Goal: Information Seeking & Learning: Learn about a topic

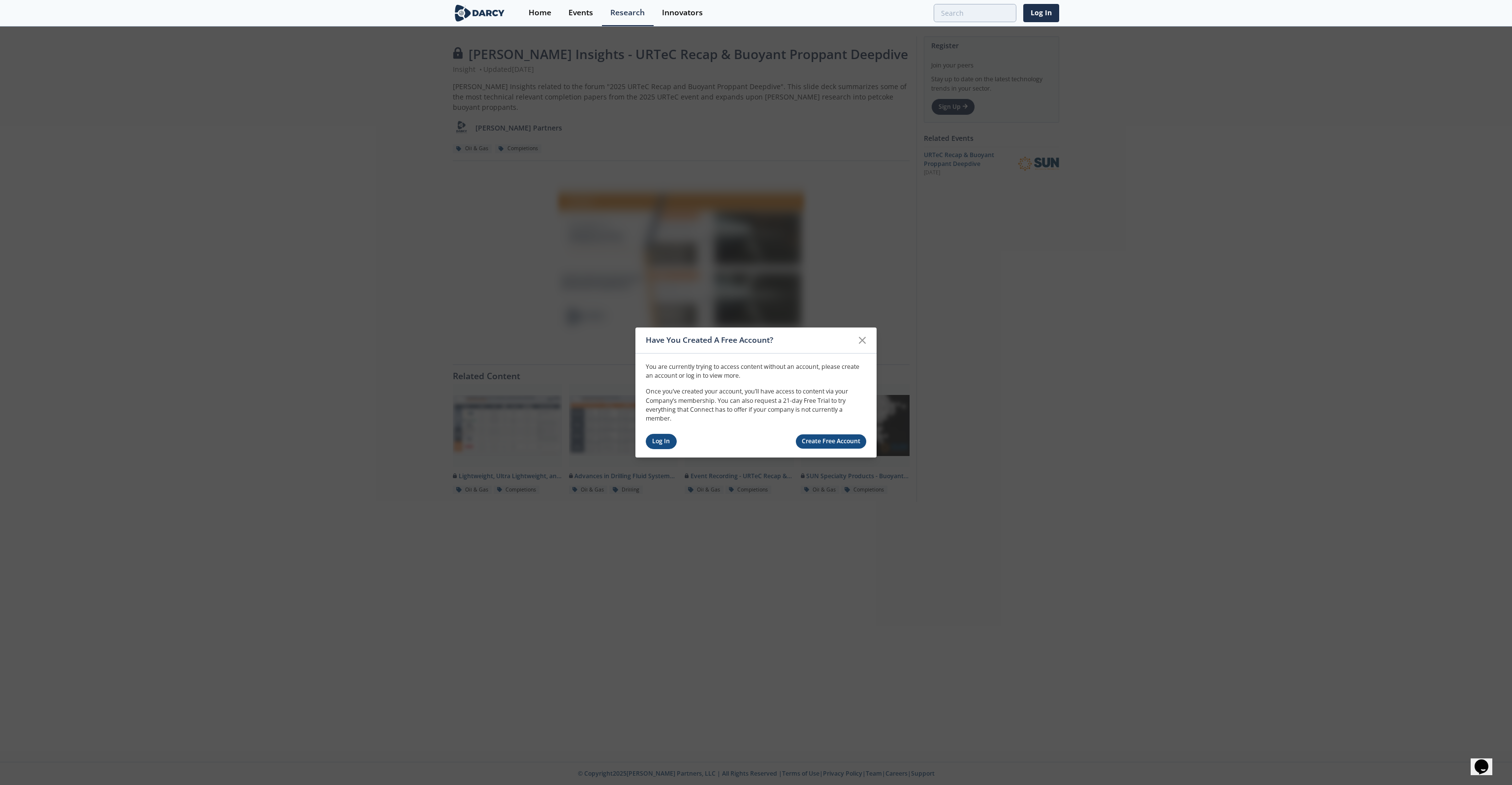
click at [658, 447] on link "Log In" at bounding box center [661, 442] width 31 height 15
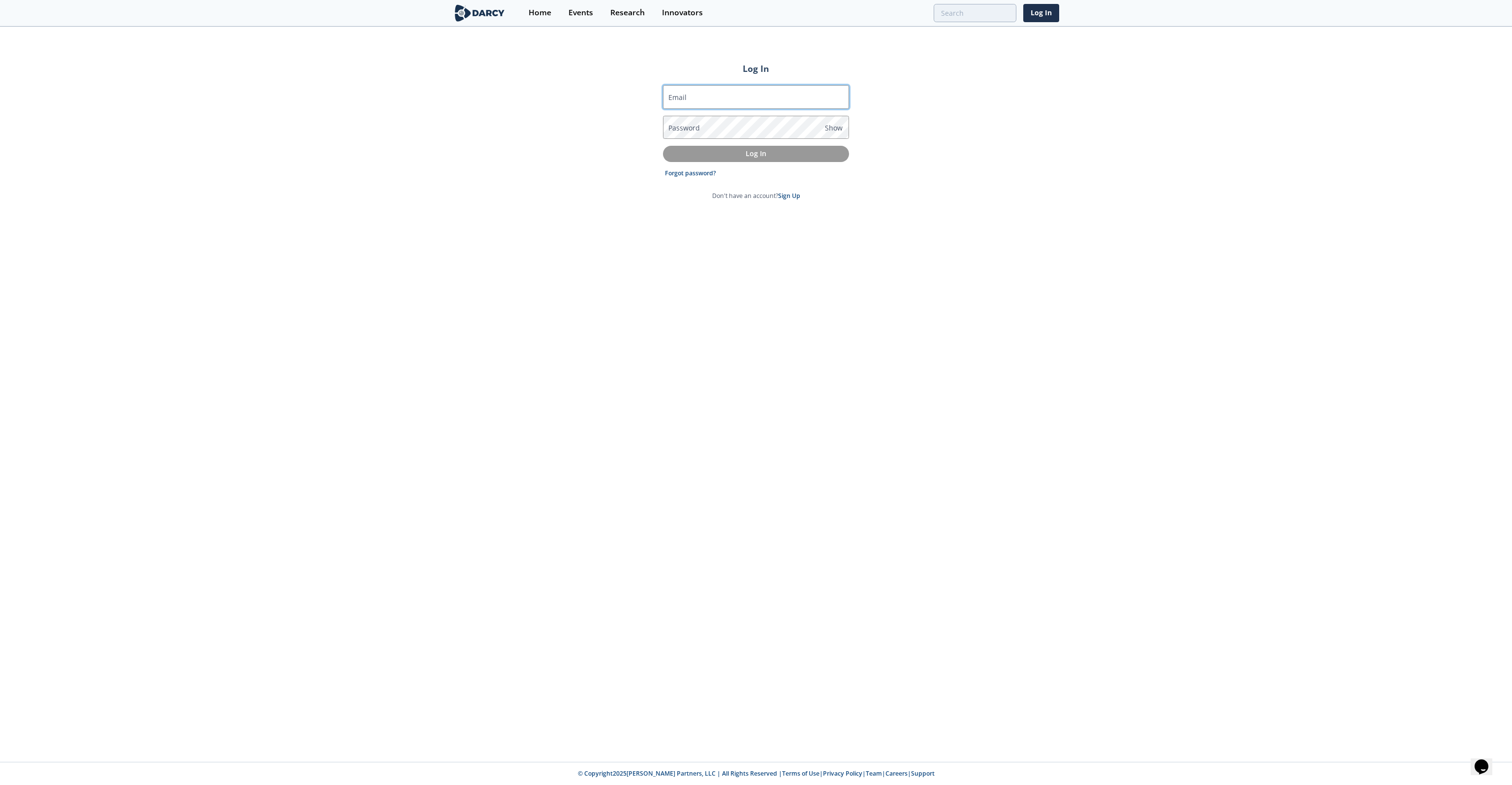
type input "[PERSON_NAME][EMAIL_ADDRESS][DOMAIN_NAME]"
click at [784, 157] on p "Log In" at bounding box center [755, 153] width 172 height 11
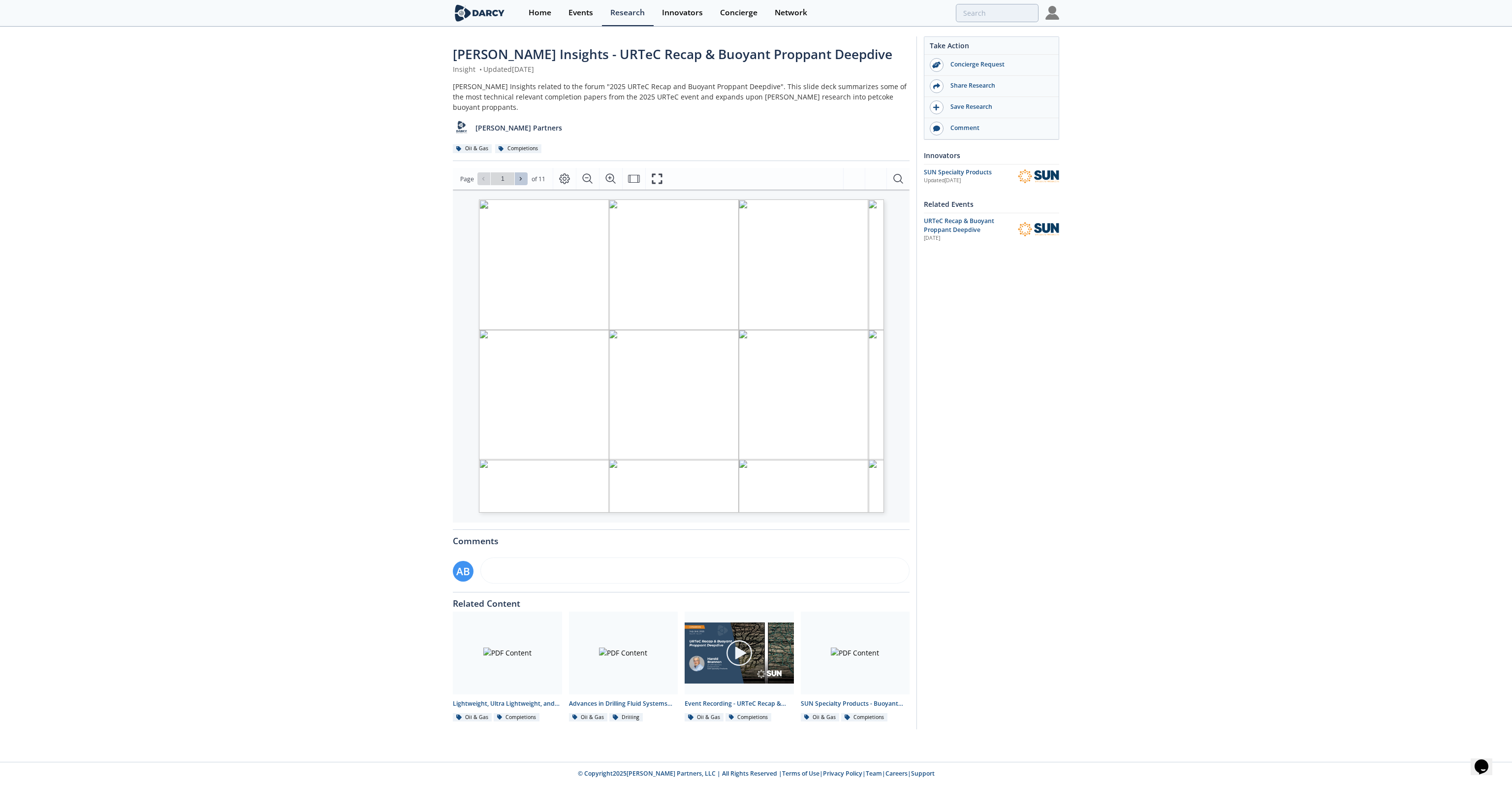
click at [520, 176] on icon at bounding box center [521, 178] width 6 height 6
type input "2"
click at [520, 176] on icon at bounding box center [521, 178] width 6 height 6
type input "3"
click at [520, 176] on icon at bounding box center [521, 178] width 6 height 6
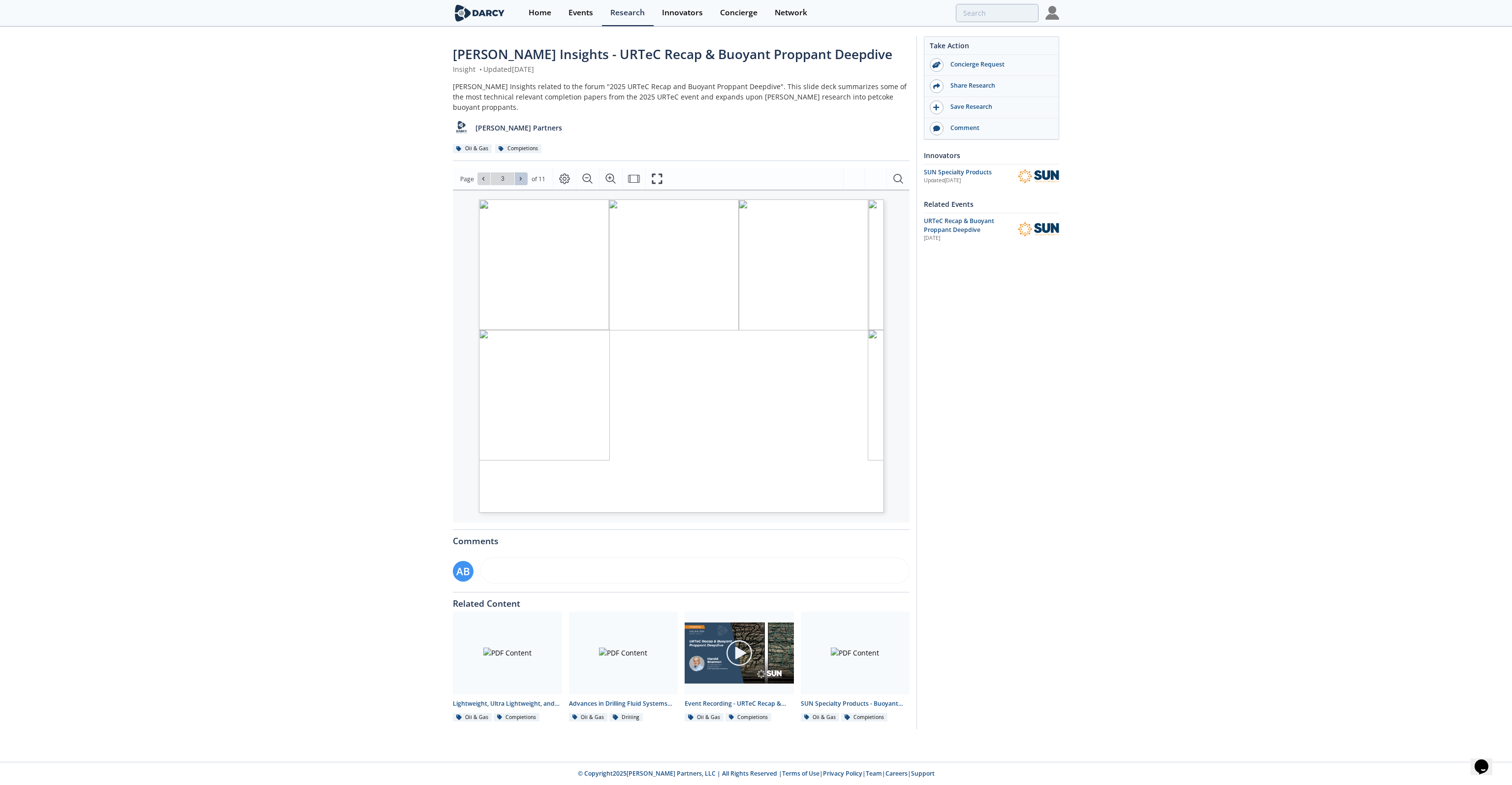
type input "4"
click at [520, 176] on icon at bounding box center [521, 178] width 6 height 6
type input "5"
click at [521, 176] on icon at bounding box center [521, 178] width 6 height 6
type input "6"
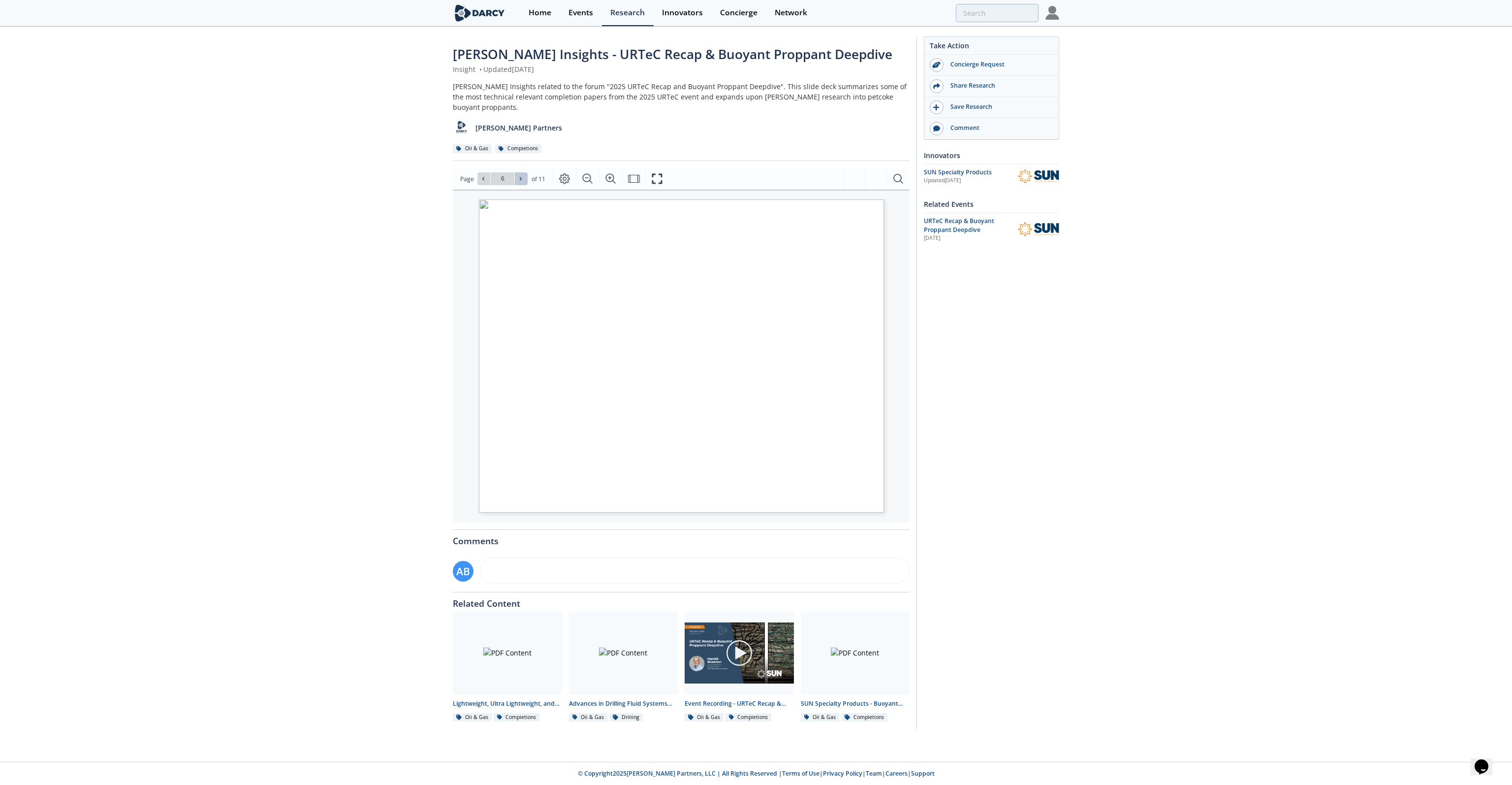
click at [521, 176] on icon at bounding box center [521, 178] width 6 height 6
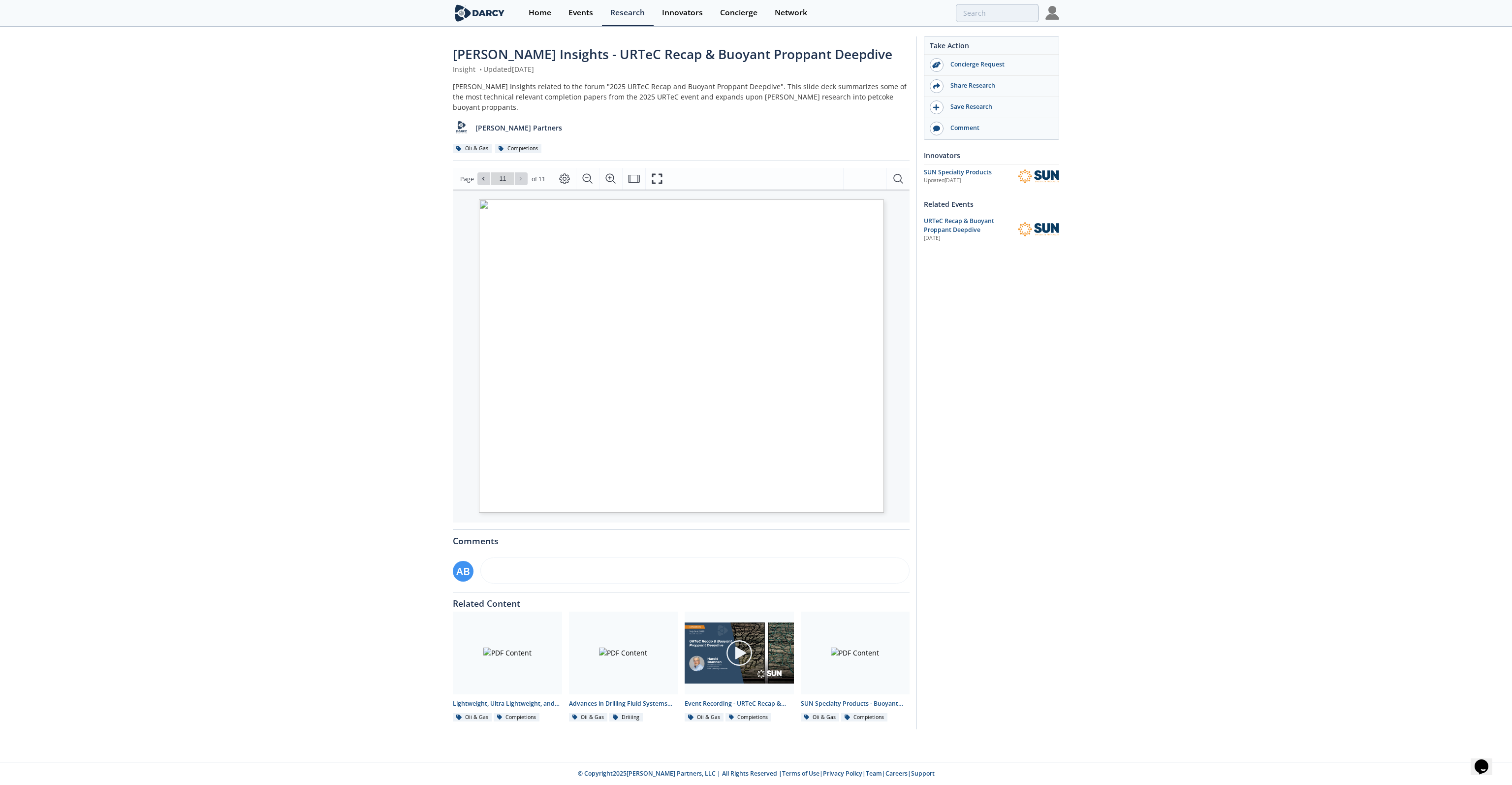
click at [521, 172] on div "Go to Page 11" at bounding box center [502, 178] width 50 height 13
click at [514, 172] on div "Go to Page 11" at bounding box center [502, 178] width 50 height 13
click at [507, 172] on input "11" at bounding box center [502, 178] width 23 height 13
click at [483, 176] on icon at bounding box center [483, 178] width 6 height 6
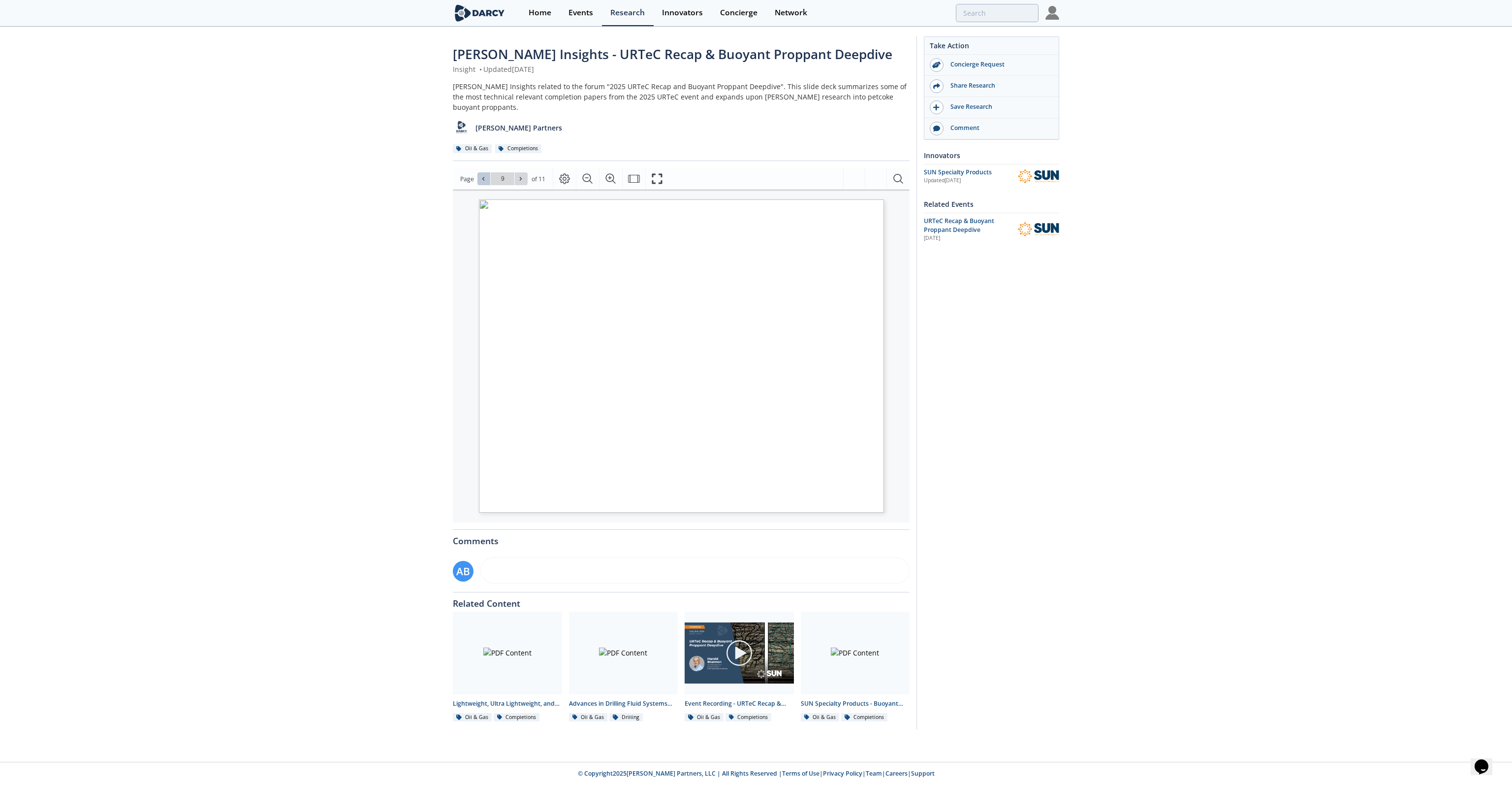
click at [483, 176] on icon at bounding box center [483, 178] width 6 height 6
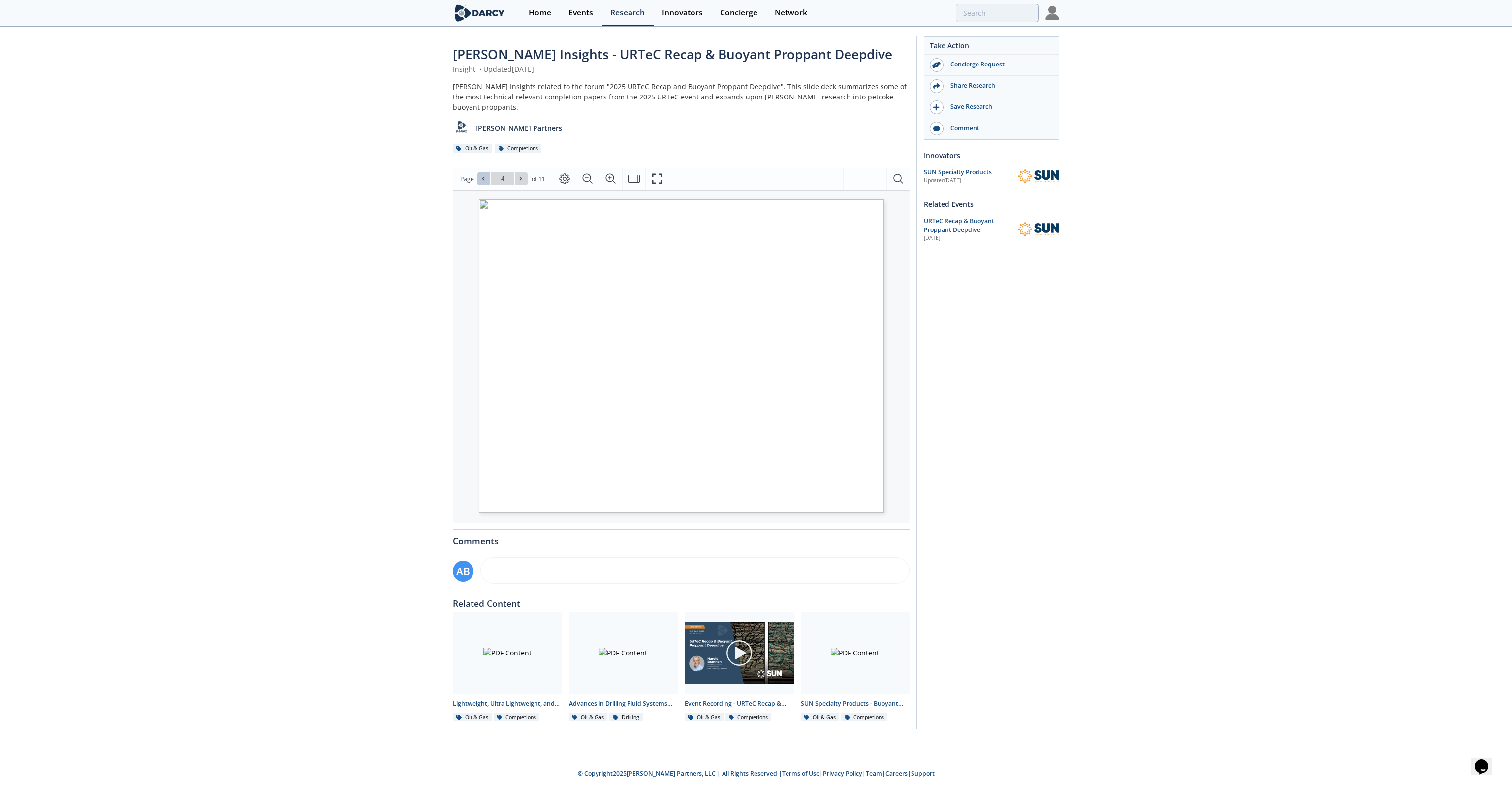
click at [483, 176] on icon at bounding box center [483, 178] width 6 height 6
type input "1"
click at [483, 172] on div "Go to Page 1" at bounding box center [502, 178] width 50 height 13
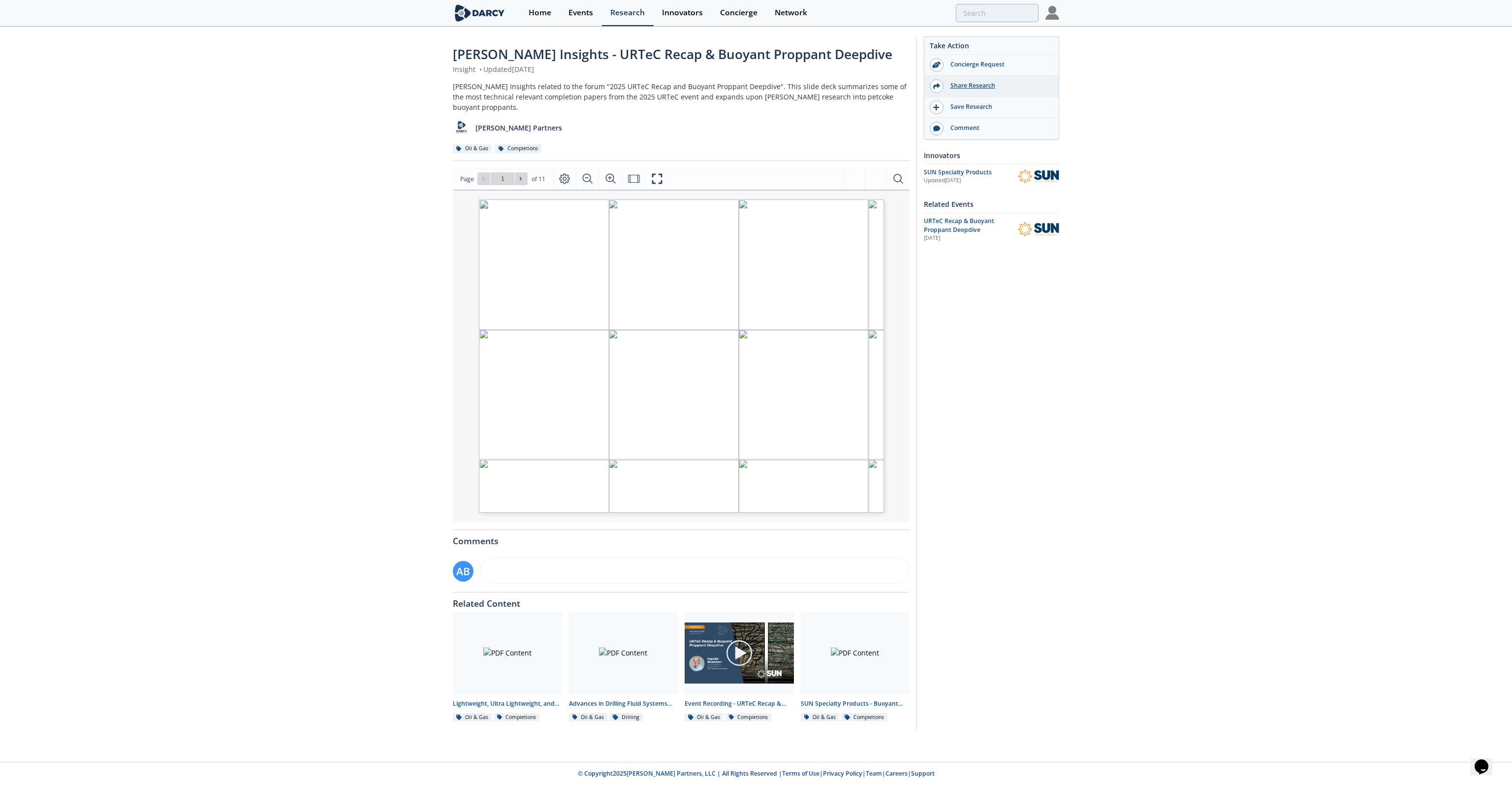
click at [977, 86] on div "Share Research" at bounding box center [998, 85] width 110 height 9
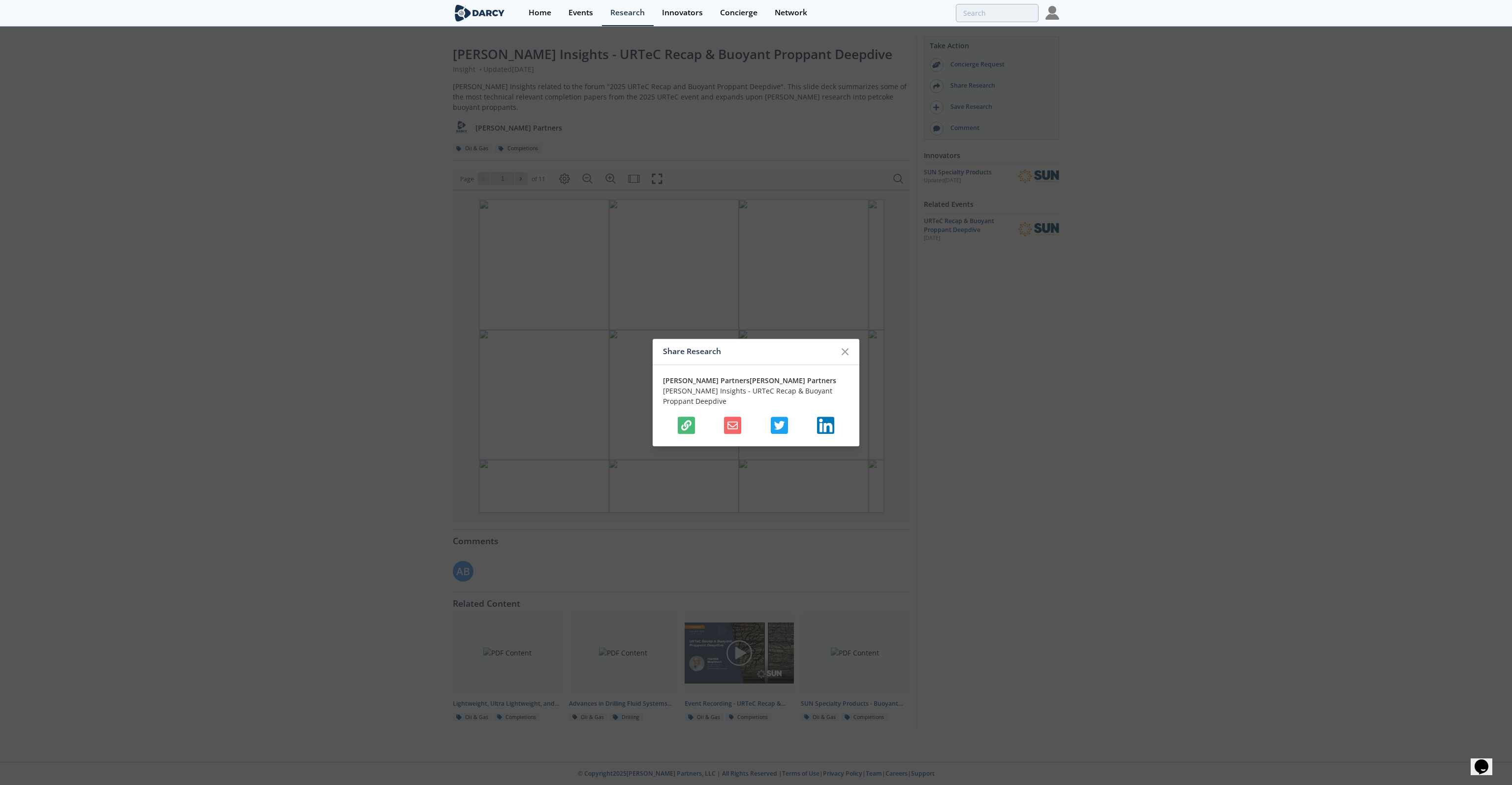
click at [687, 426] on icon "button" at bounding box center [687, 425] width 11 height 11
